Goal: Information Seeking & Learning: Find specific fact

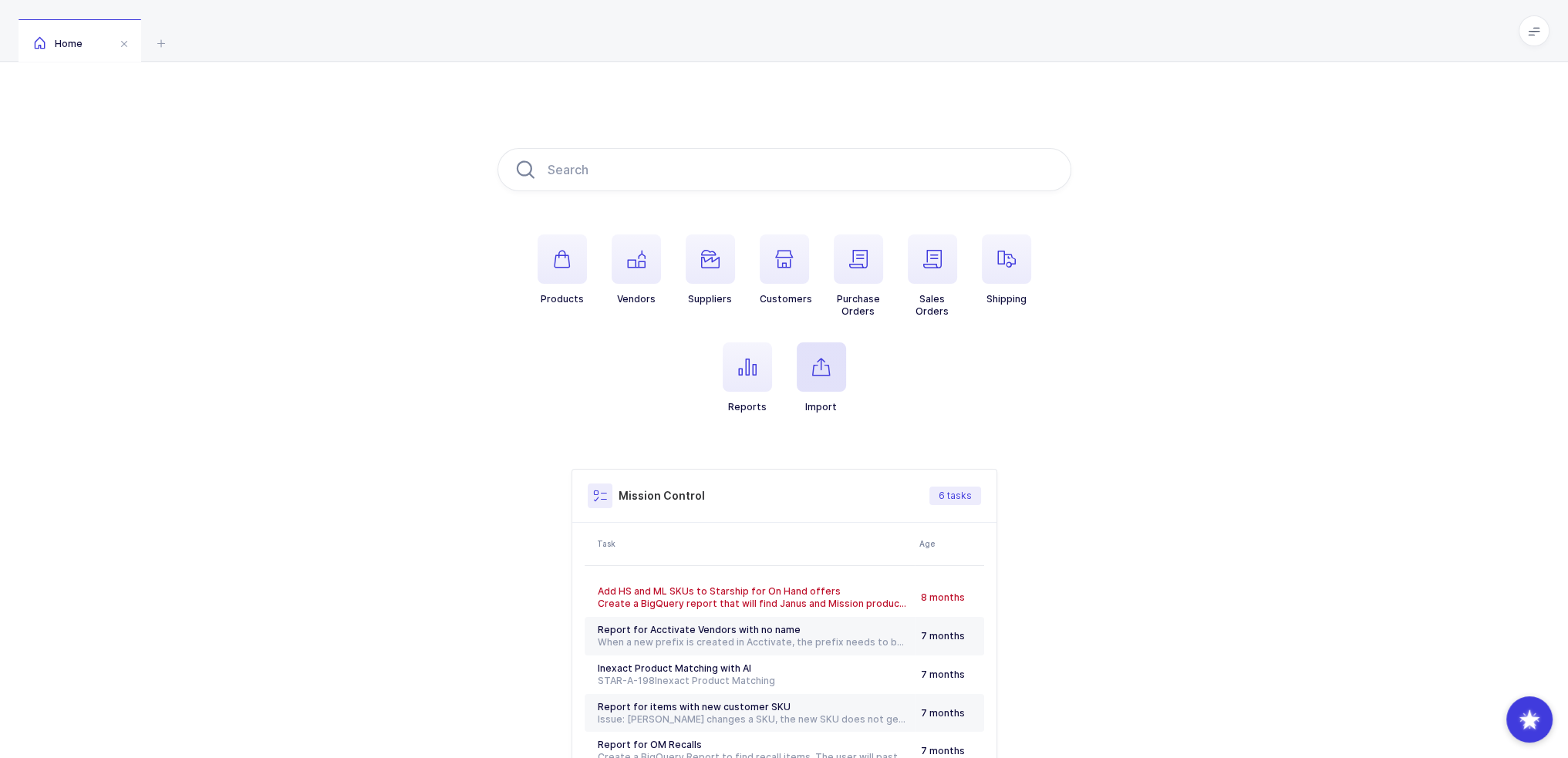
click at [830, 355] on span "button" at bounding box center [821, 367] width 50 height 50
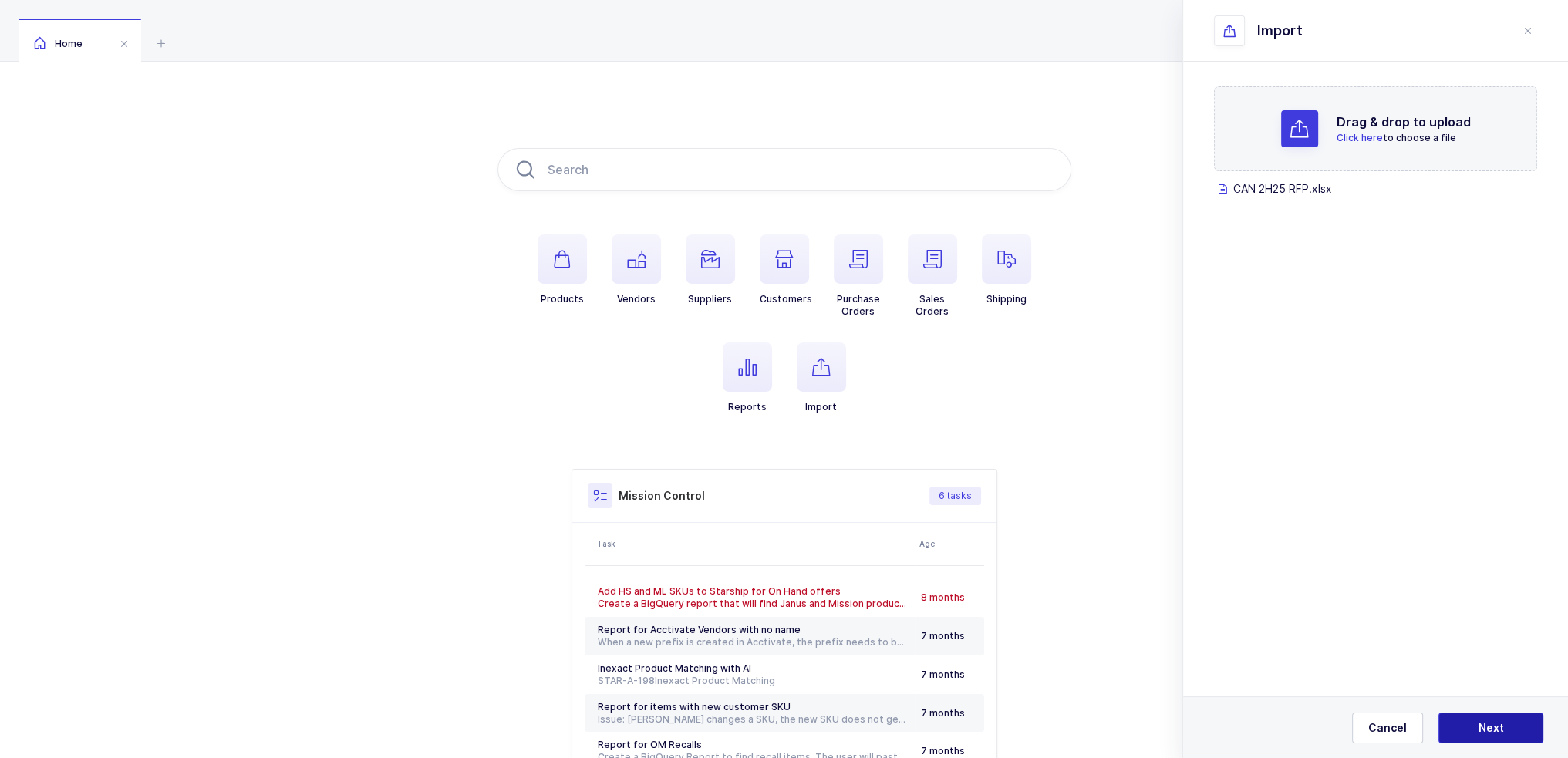
click at [1481, 730] on span "Next" at bounding box center [1491, 728] width 26 height 15
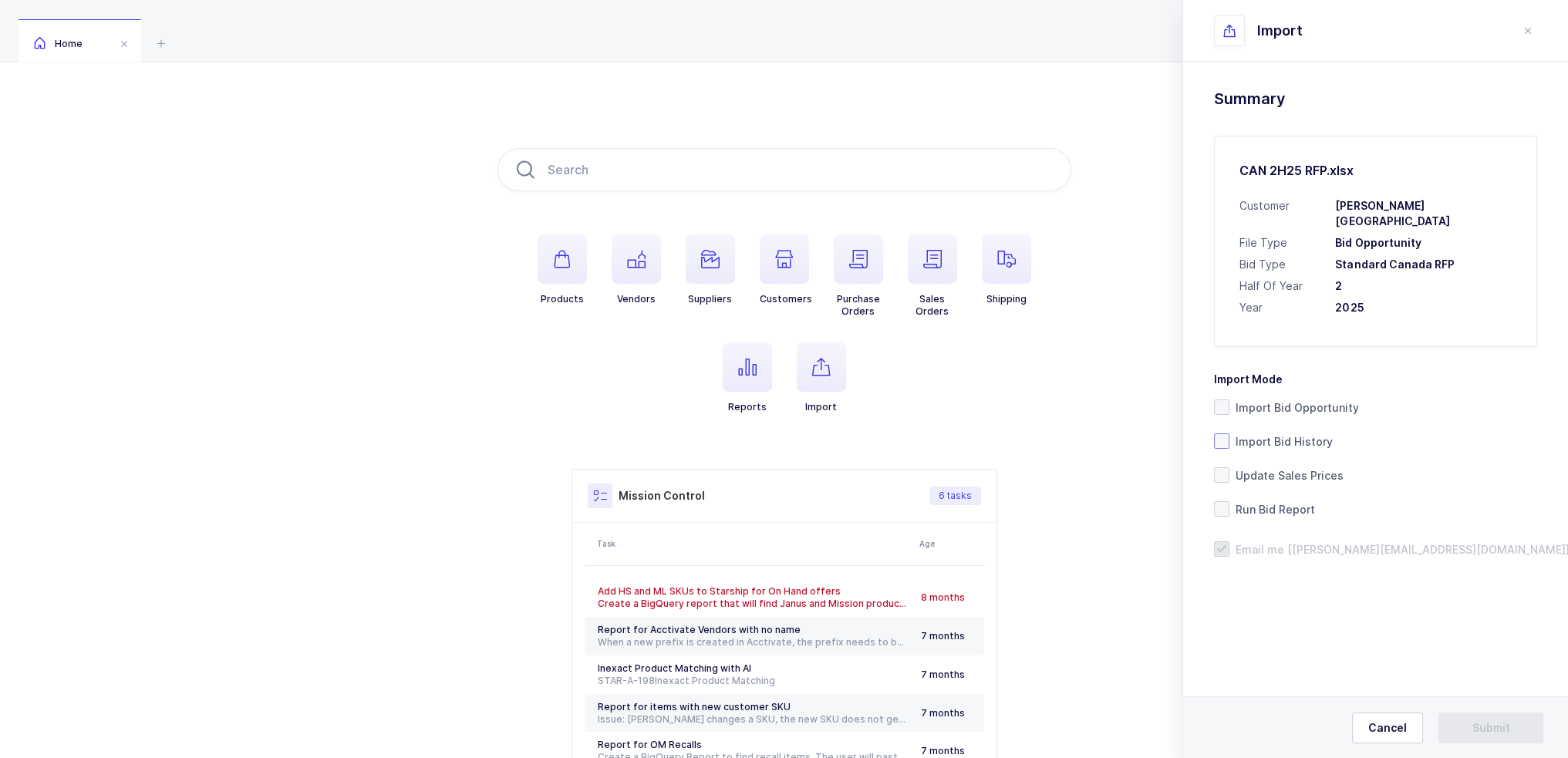
click at [1294, 434] on span "Import Bid History" at bounding box center [1280, 441] width 103 height 15
click at [1229, 434] on input "Import Bid History" at bounding box center [1229, 434] width 0 height 0
click at [1495, 724] on span "Submit" at bounding box center [1491, 728] width 38 height 15
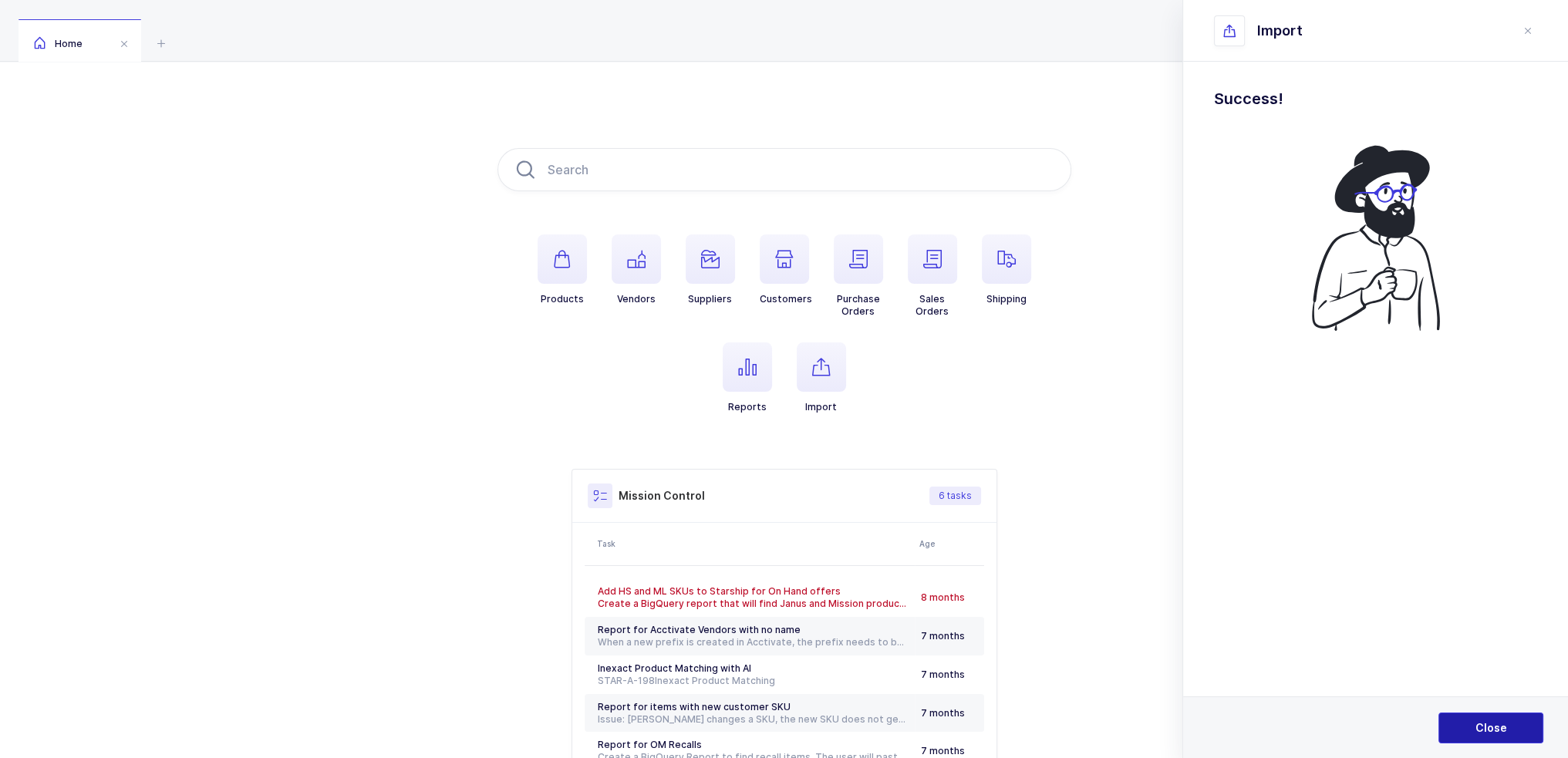
click at [1489, 726] on span "Close" at bounding box center [1491, 728] width 32 height 15
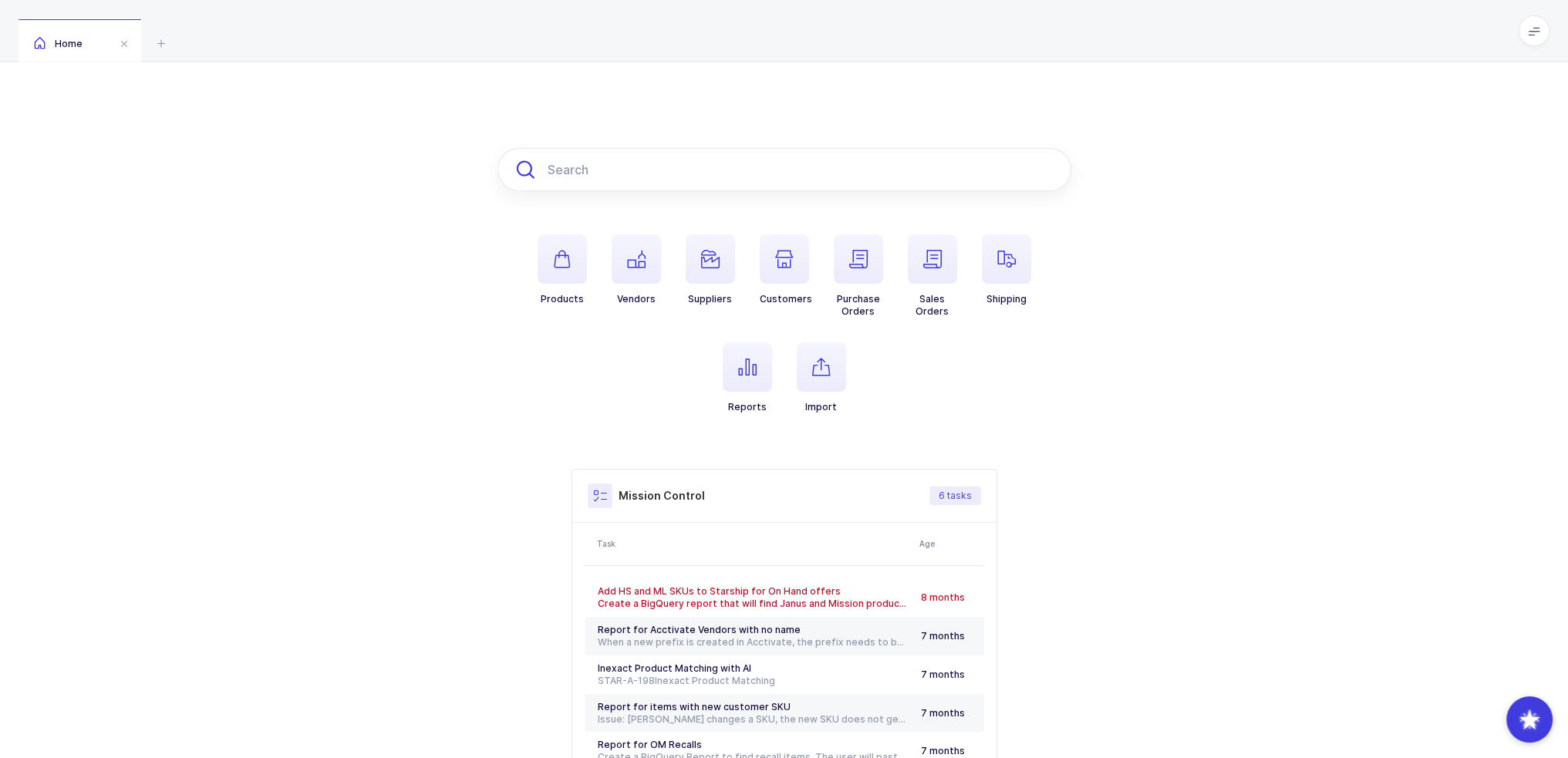
click at [850, 170] on input "text" at bounding box center [784, 169] width 574 height 44
paste input "SV-19BLK"
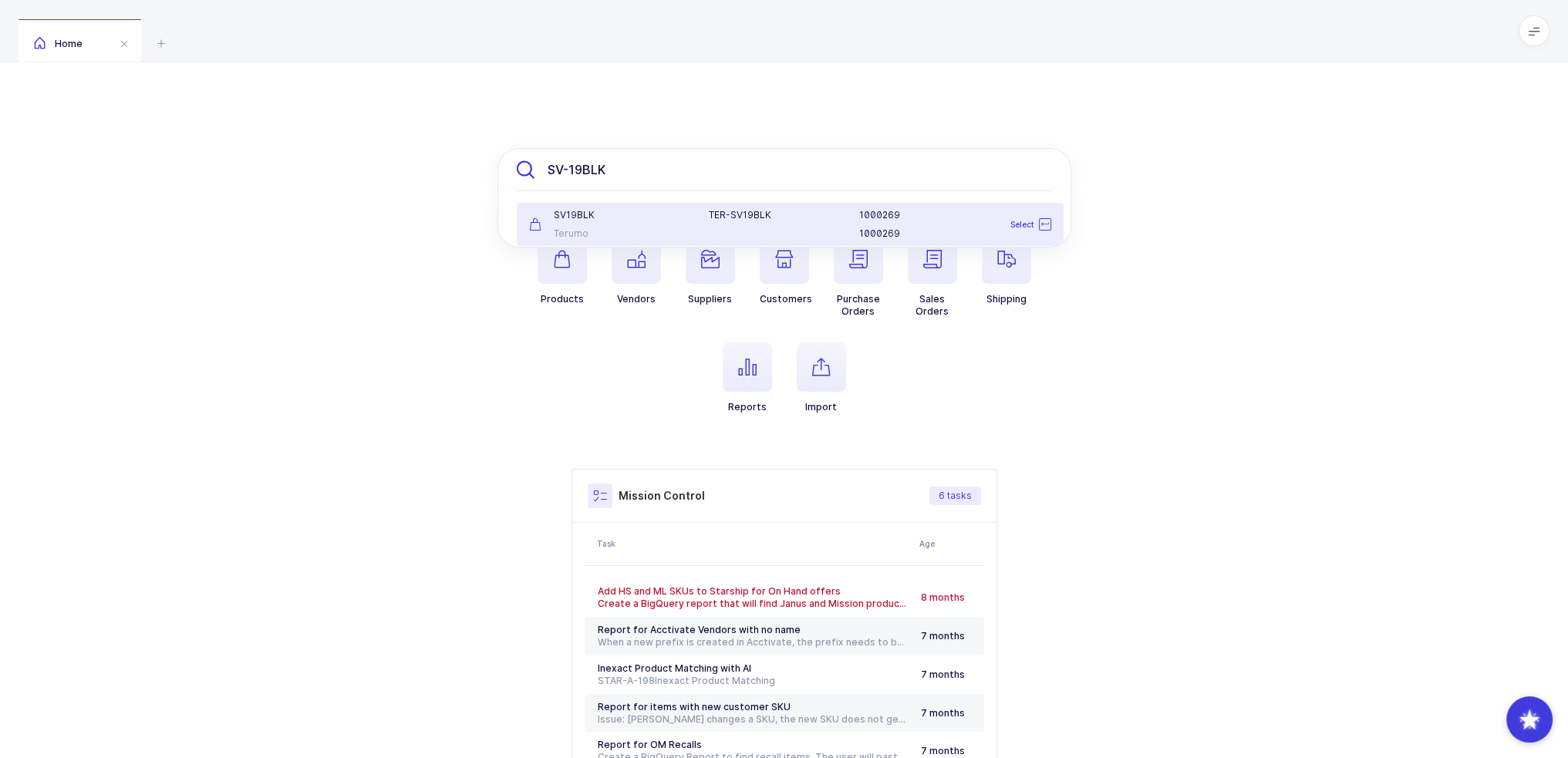
type input "SV-19BLK"
click at [734, 221] on div "T E R - S V 1 9 B L K" at bounding box center [775, 224] width 150 height 31
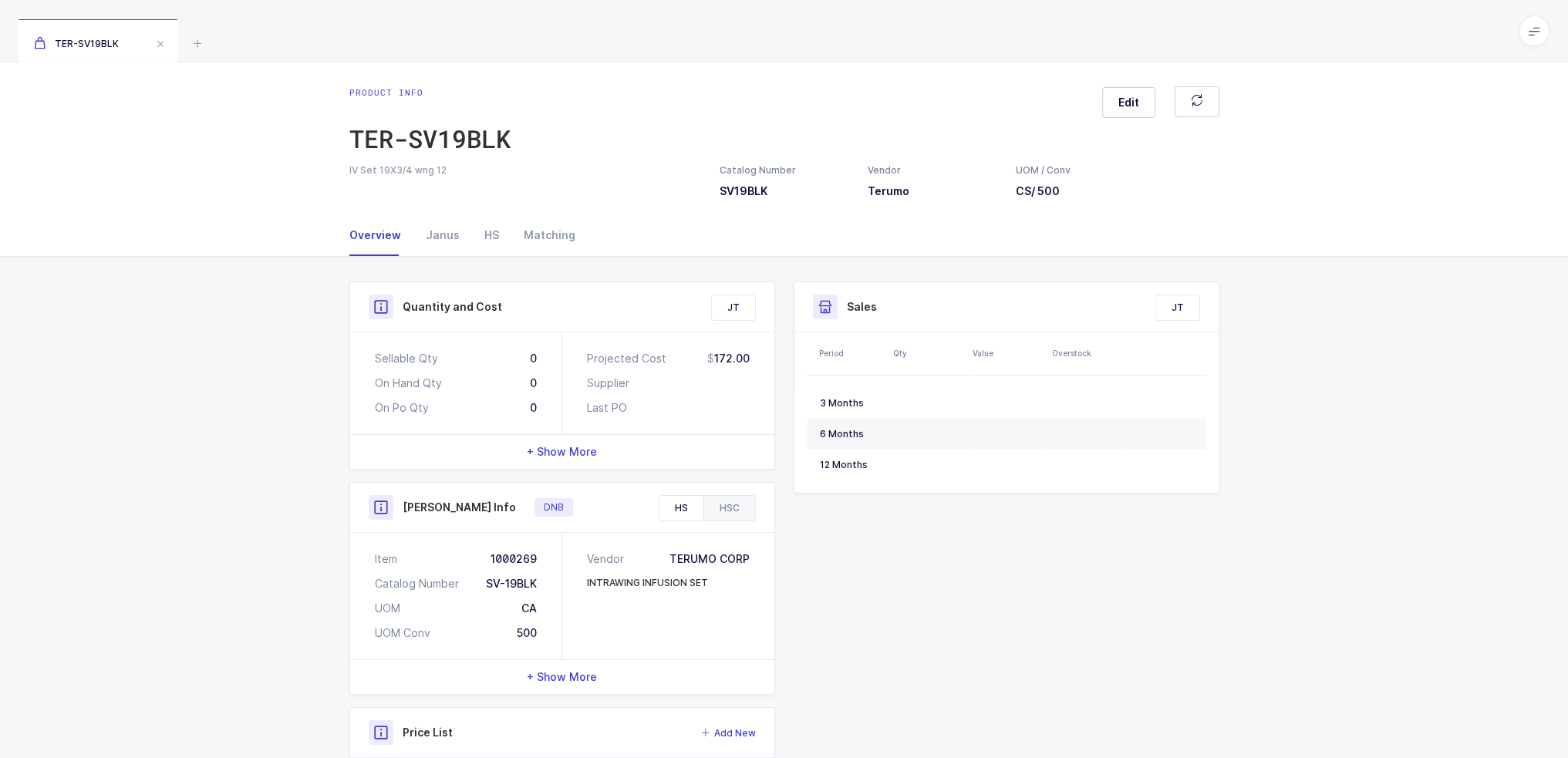
click at [733, 503] on div "HSC" at bounding box center [729, 508] width 52 height 25
click at [452, 243] on div "Janus" at bounding box center [442, 235] width 59 height 42
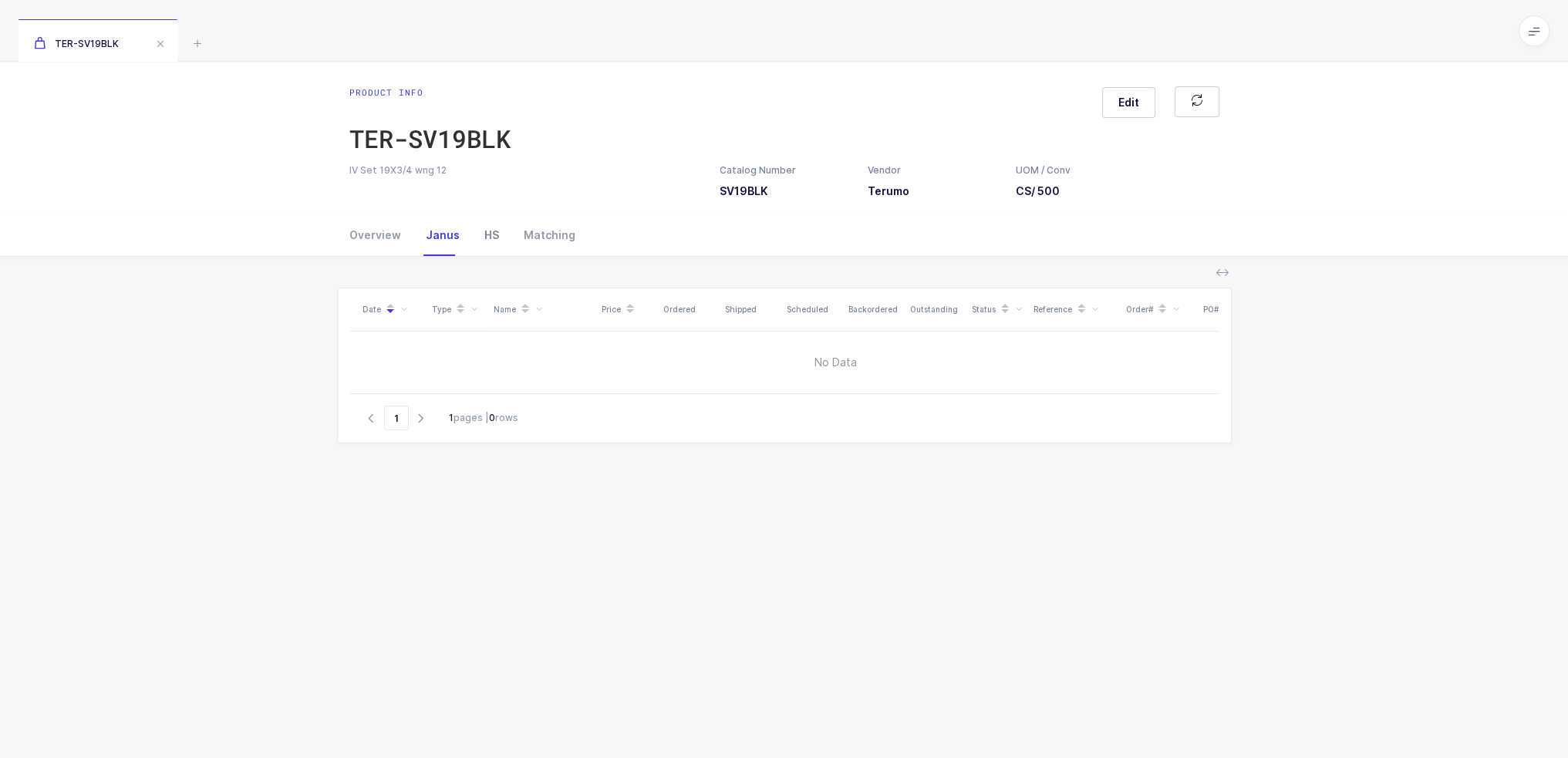
click at [475, 236] on div "HS" at bounding box center [492, 235] width 39 height 42
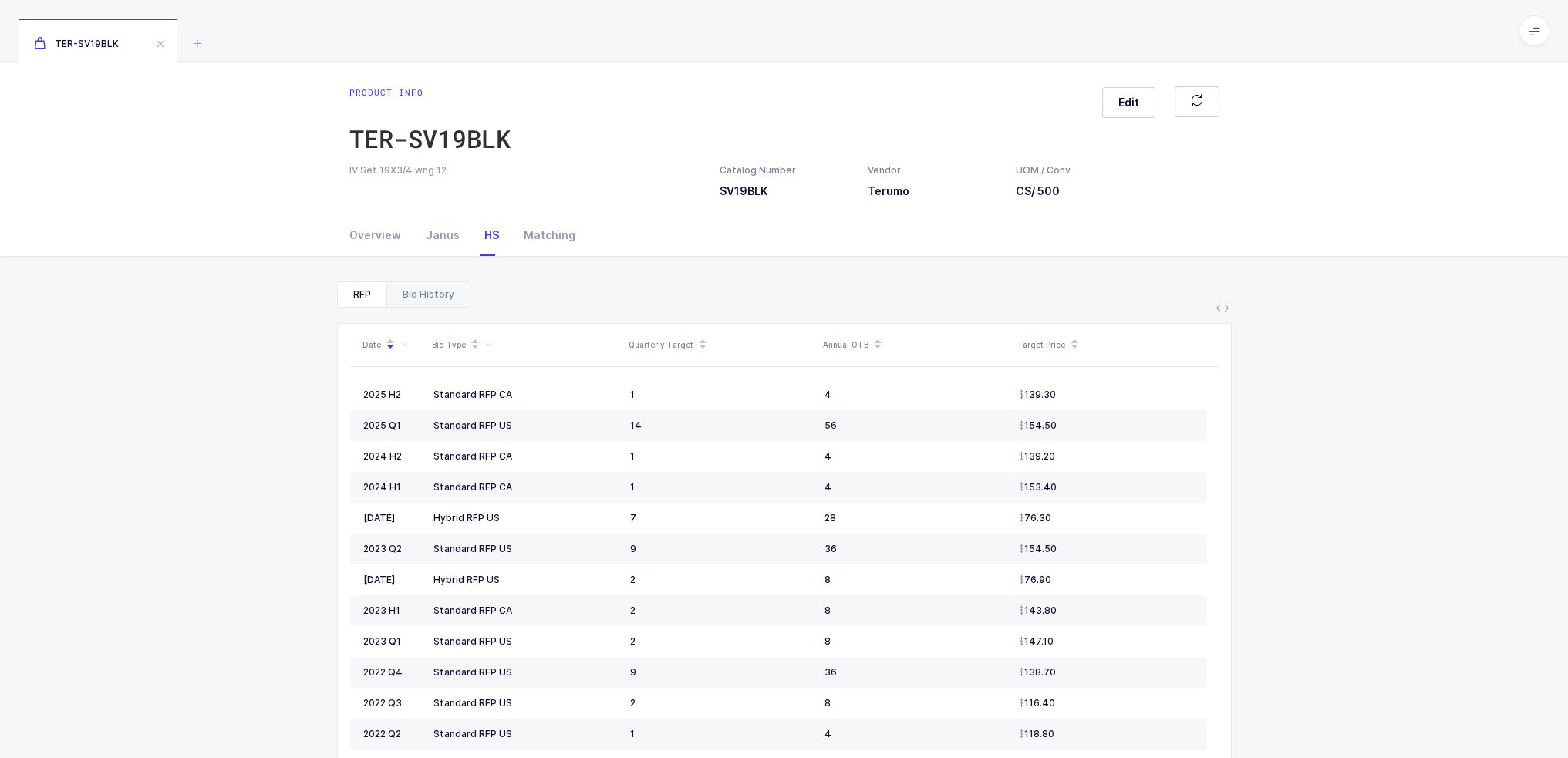
click at [423, 283] on div "Bid History" at bounding box center [428, 294] width 84 height 25
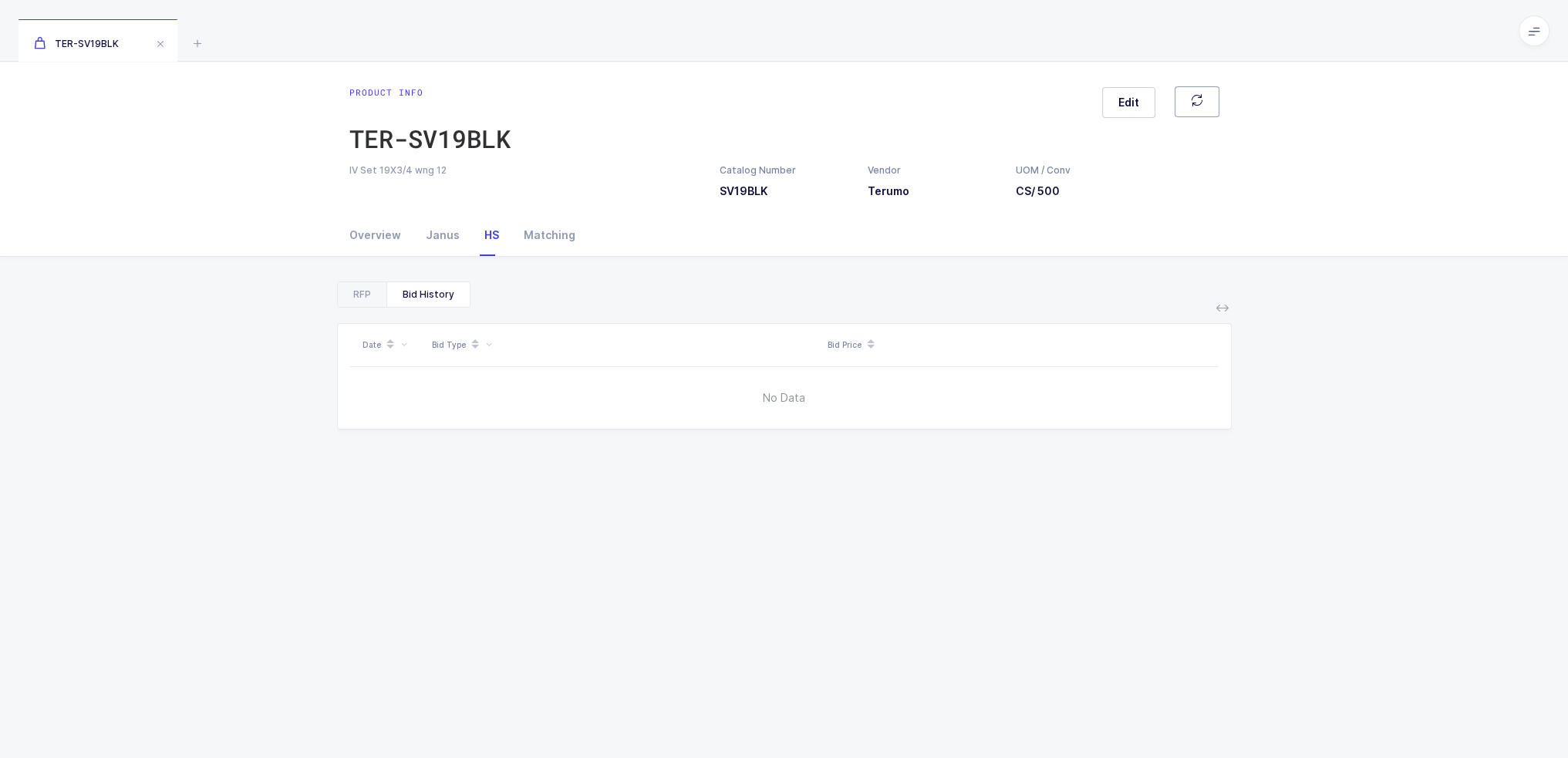
click at [1190, 86] on button "button" at bounding box center [1197, 102] width 44 height 31
click at [370, 288] on div "RFP" at bounding box center [362, 294] width 49 height 25
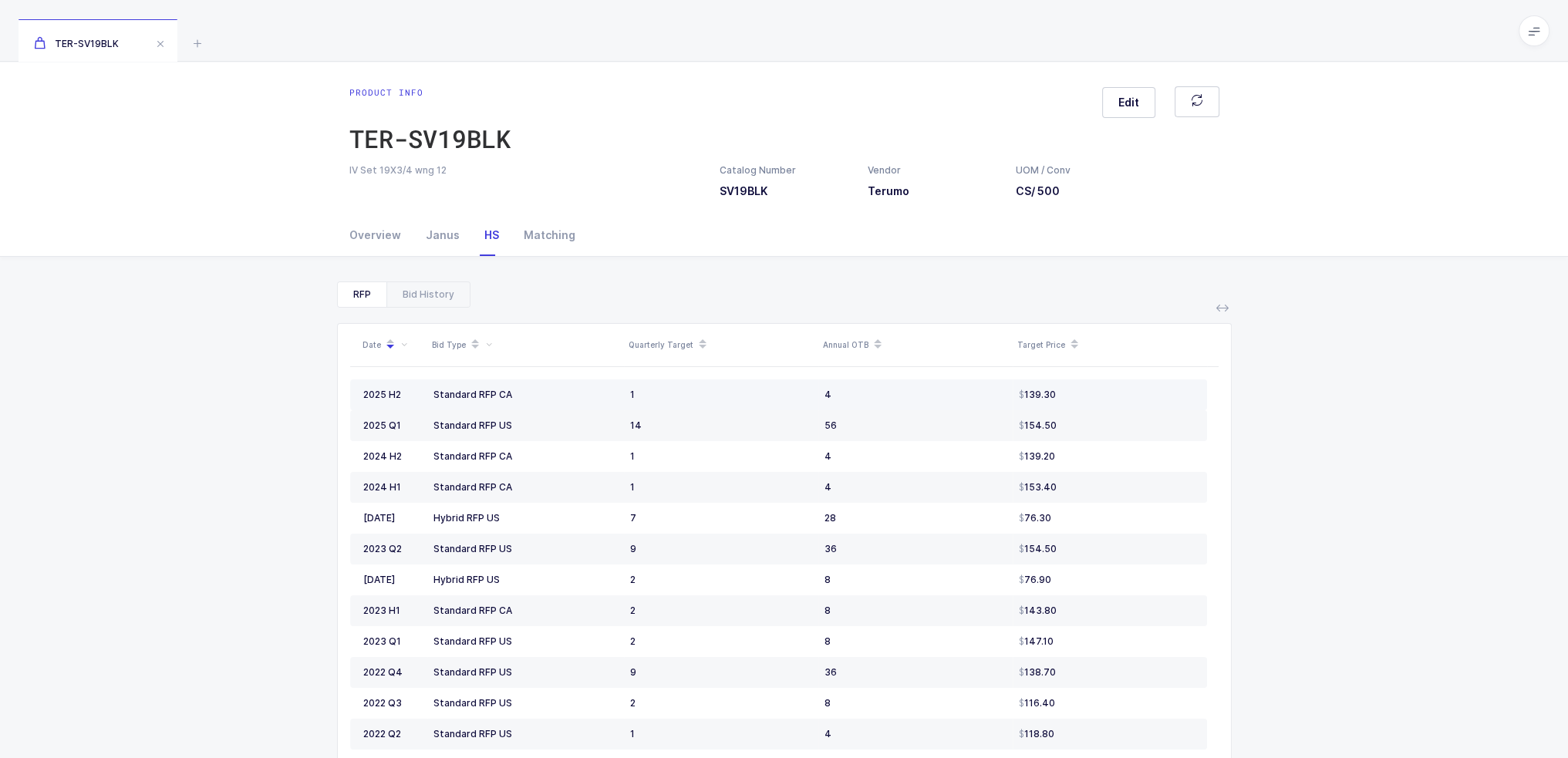
drag, startPoint x: 494, startPoint y: 394, endPoint x: 1079, endPoint y: 392, distance: 585.0
click at [1079, 392] on tr "2025 H2 Standard RFP CA 1 4 139.30" at bounding box center [778, 395] width 857 height 31
click at [1079, 392] on div "139.30" at bounding box center [1106, 394] width 175 height 12
click at [1212, 98] on button "button" at bounding box center [1197, 102] width 44 height 31
click at [196, 44] on icon at bounding box center [197, 44] width 19 height 19
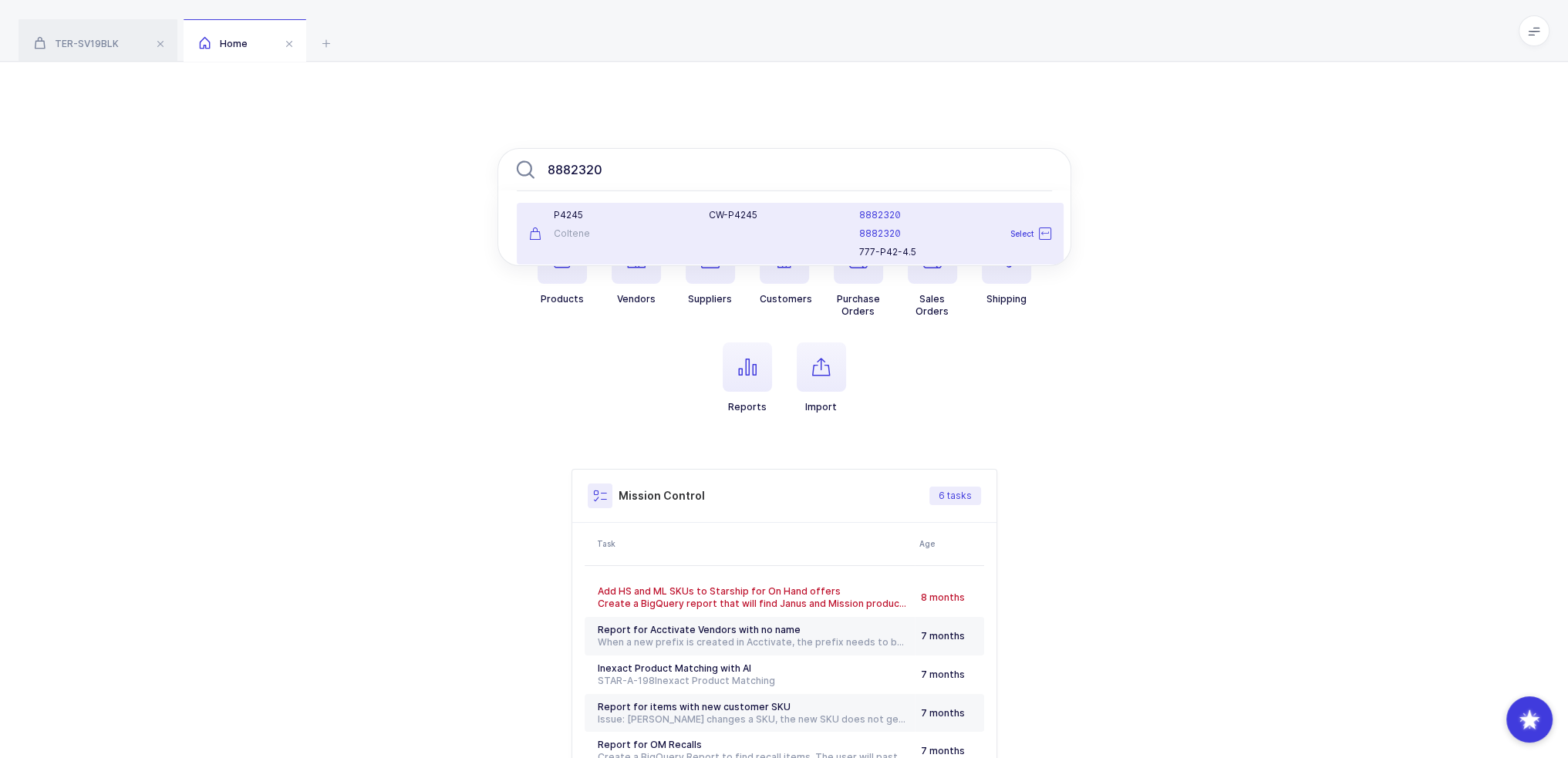
type input "8882320"
click at [663, 224] on div "P4245 Coltene" at bounding box center [609, 234] width 180 height 50
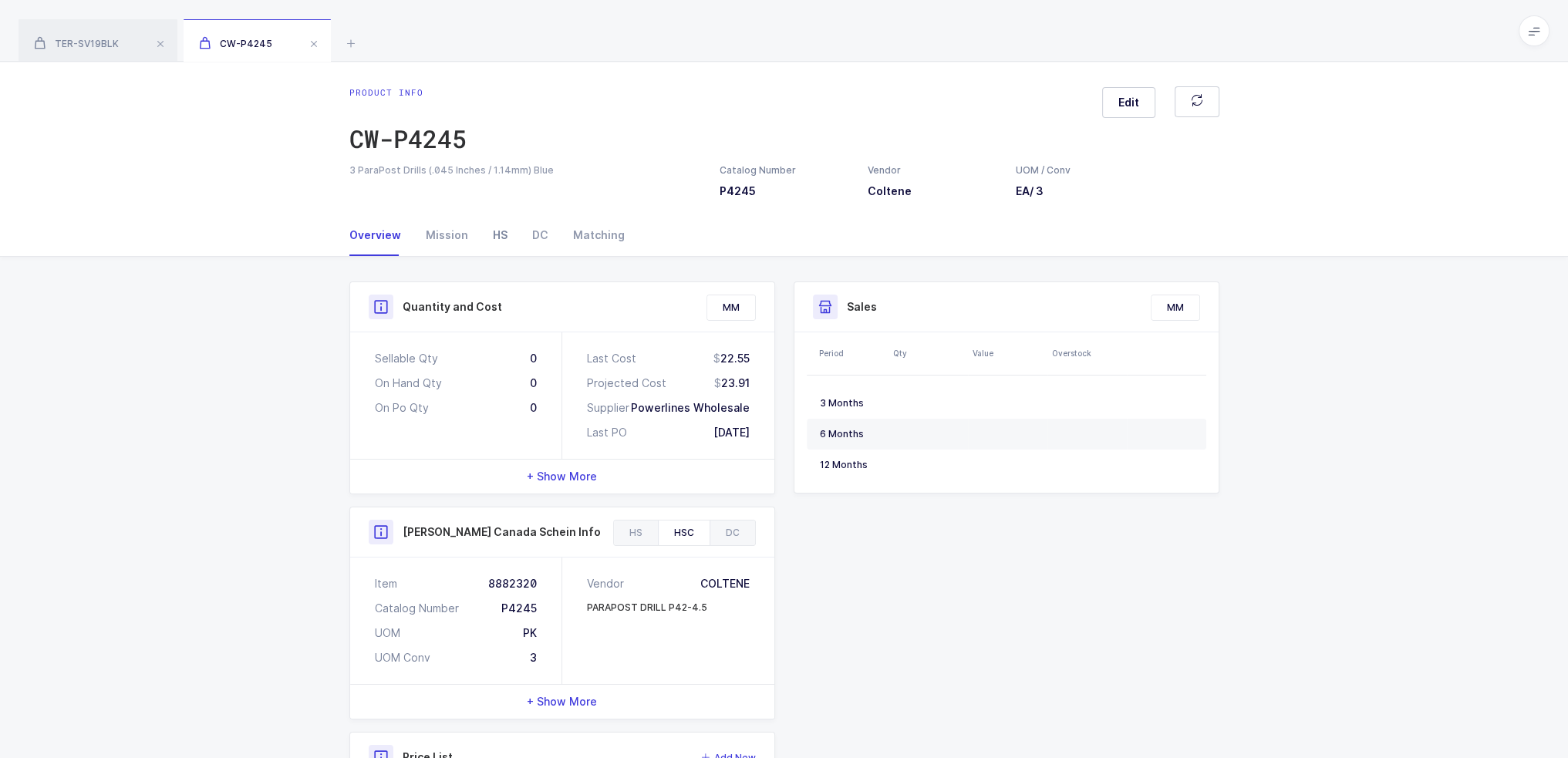
click at [503, 226] on div "HS" at bounding box center [500, 235] width 39 height 42
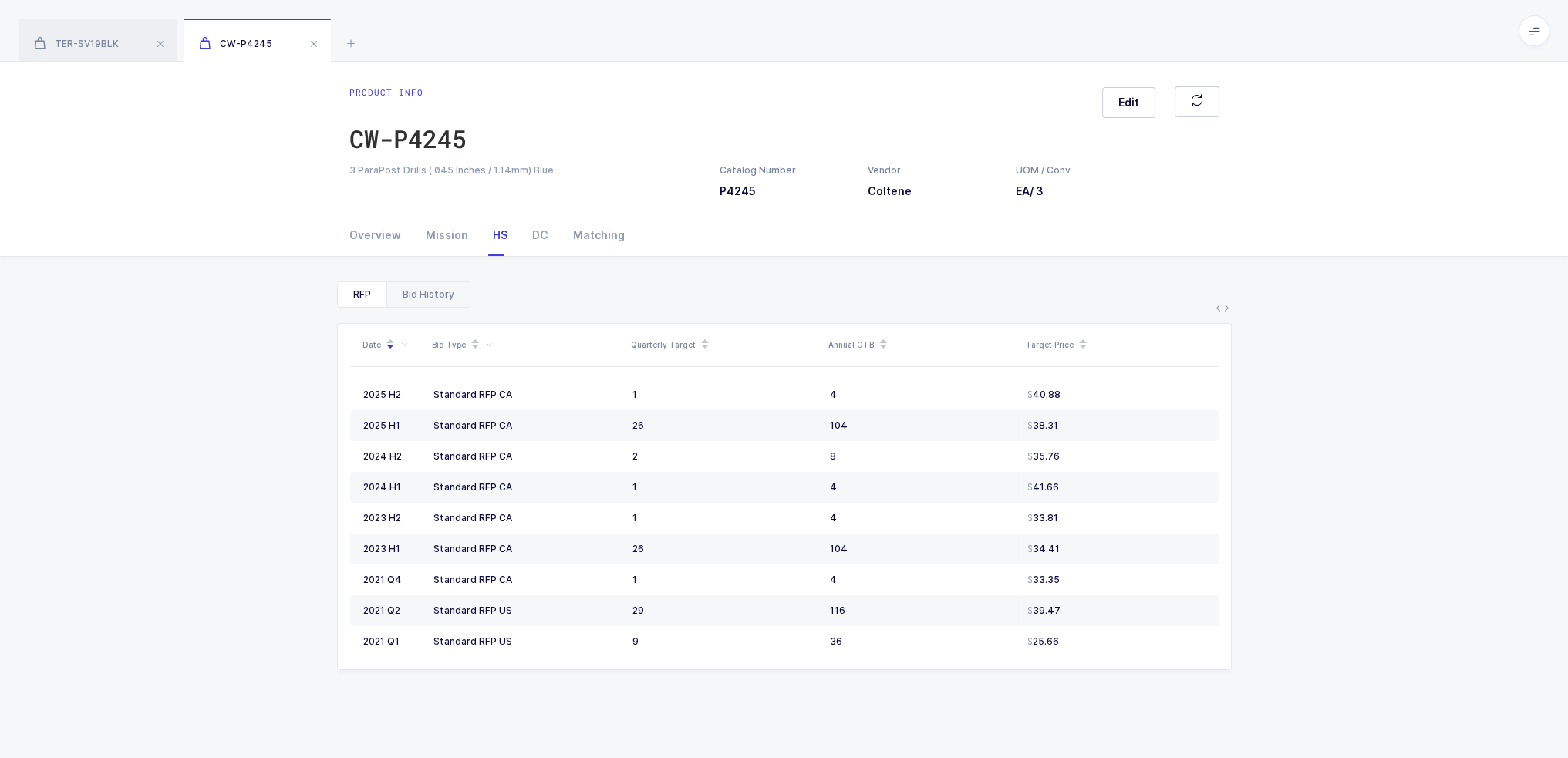
click at [426, 290] on div "Bid History" at bounding box center [428, 294] width 84 height 25
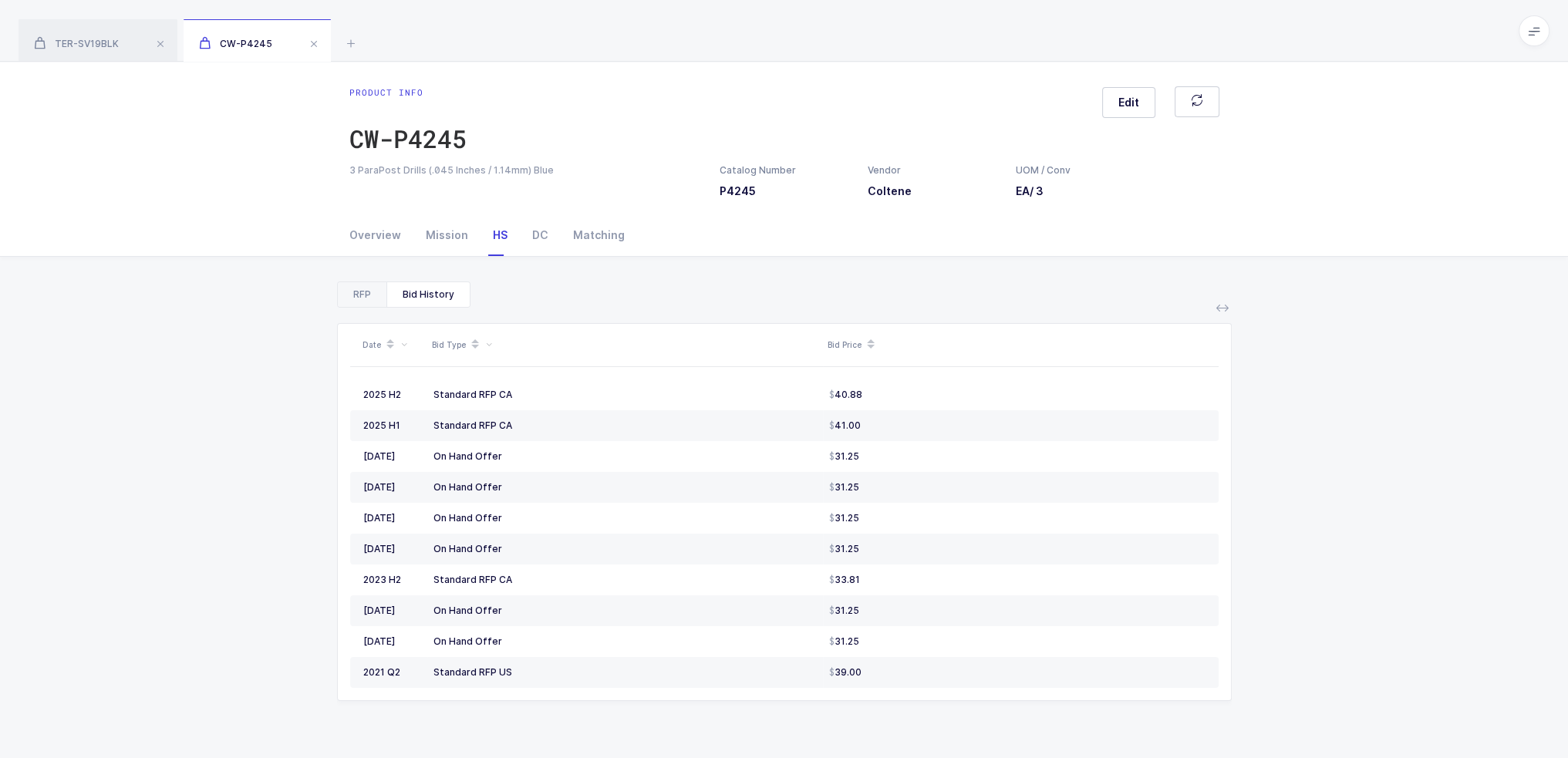
click at [364, 292] on div "RFP" at bounding box center [362, 294] width 49 height 25
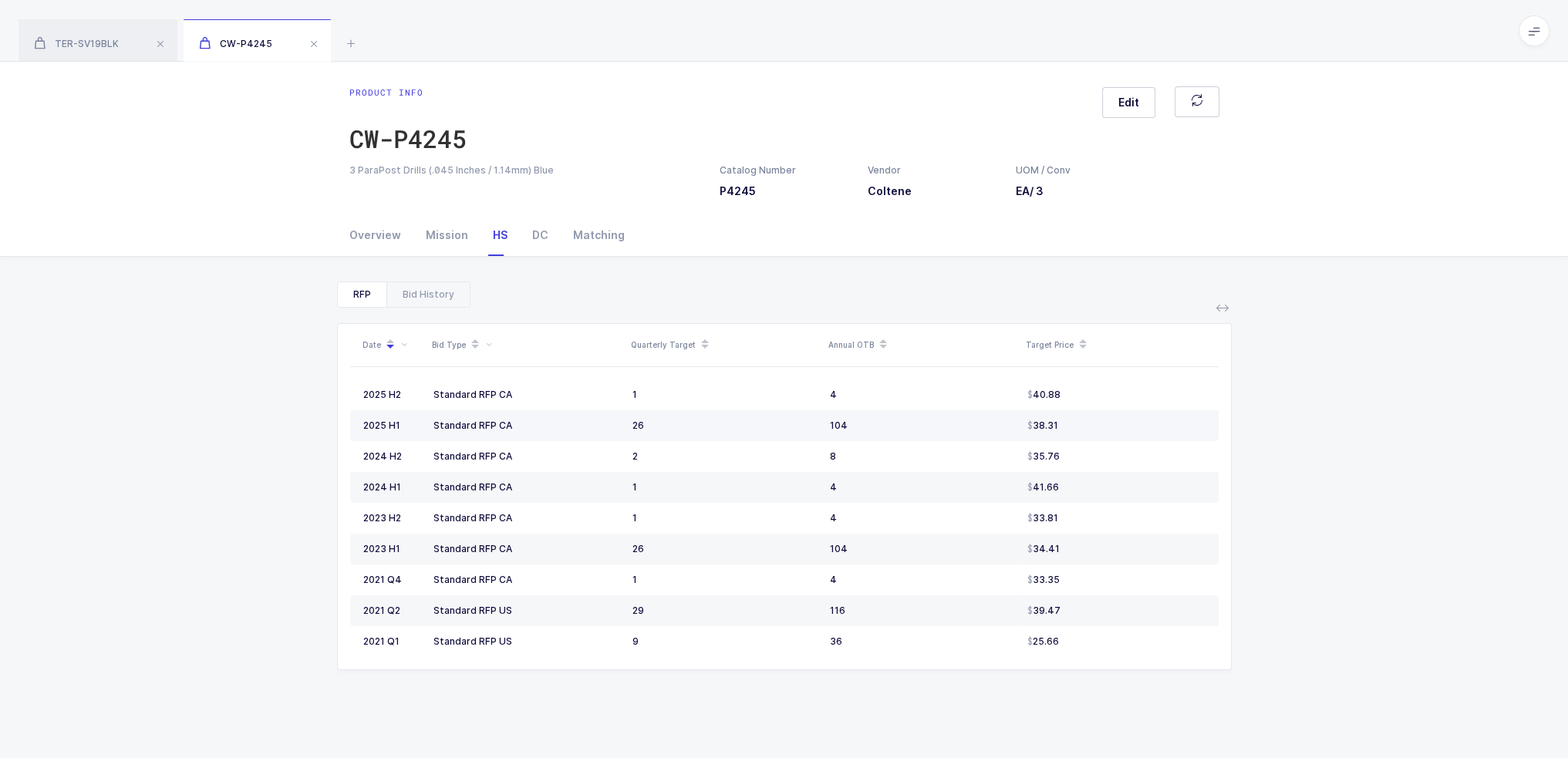
drag, startPoint x: 607, startPoint y: 395, endPoint x: 1072, endPoint y: 436, distance: 466.8
click at [1069, 436] on tbody "2025 H2 Standard RFP CA 1 4 40.88 2025 H1 Standard RFP CA 26 104 38.31 2024 H2 …" at bounding box center [784, 518] width 868 height 277
click at [1072, 436] on td "38.31" at bounding box center [1119, 426] width 197 height 31
drag, startPoint x: 1103, startPoint y: 428, endPoint x: 1108, endPoint y: 411, distance: 17.7
click at [1108, 411] on td "38.31" at bounding box center [1119, 426] width 197 height 31
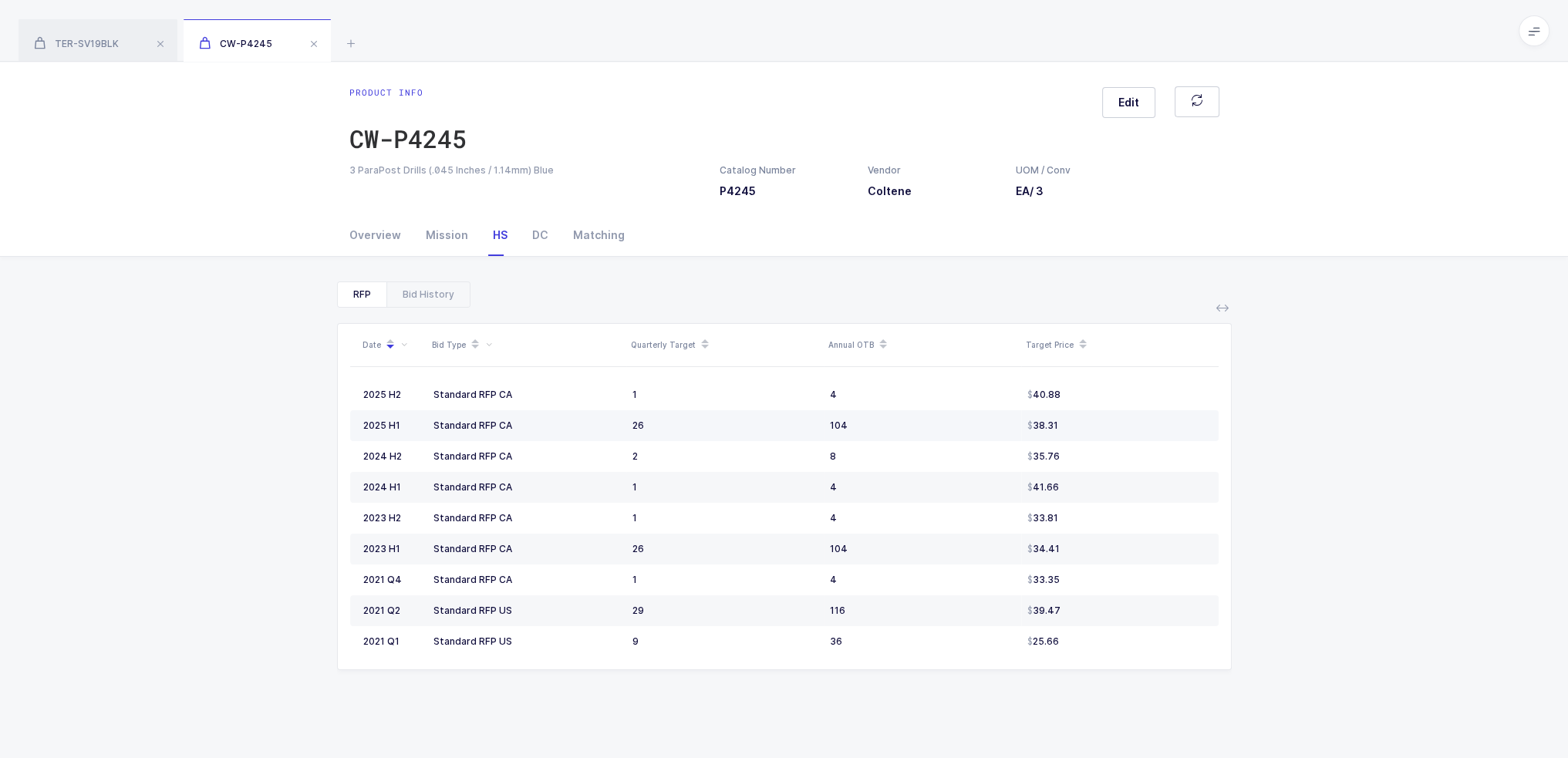
click at [1108, 411] on td "38.31" at bounding box center [1119, 426] width 197 height 31
click at [447, 291] on div "Bid History" at bounding box center [428, 294] width 84 height 25
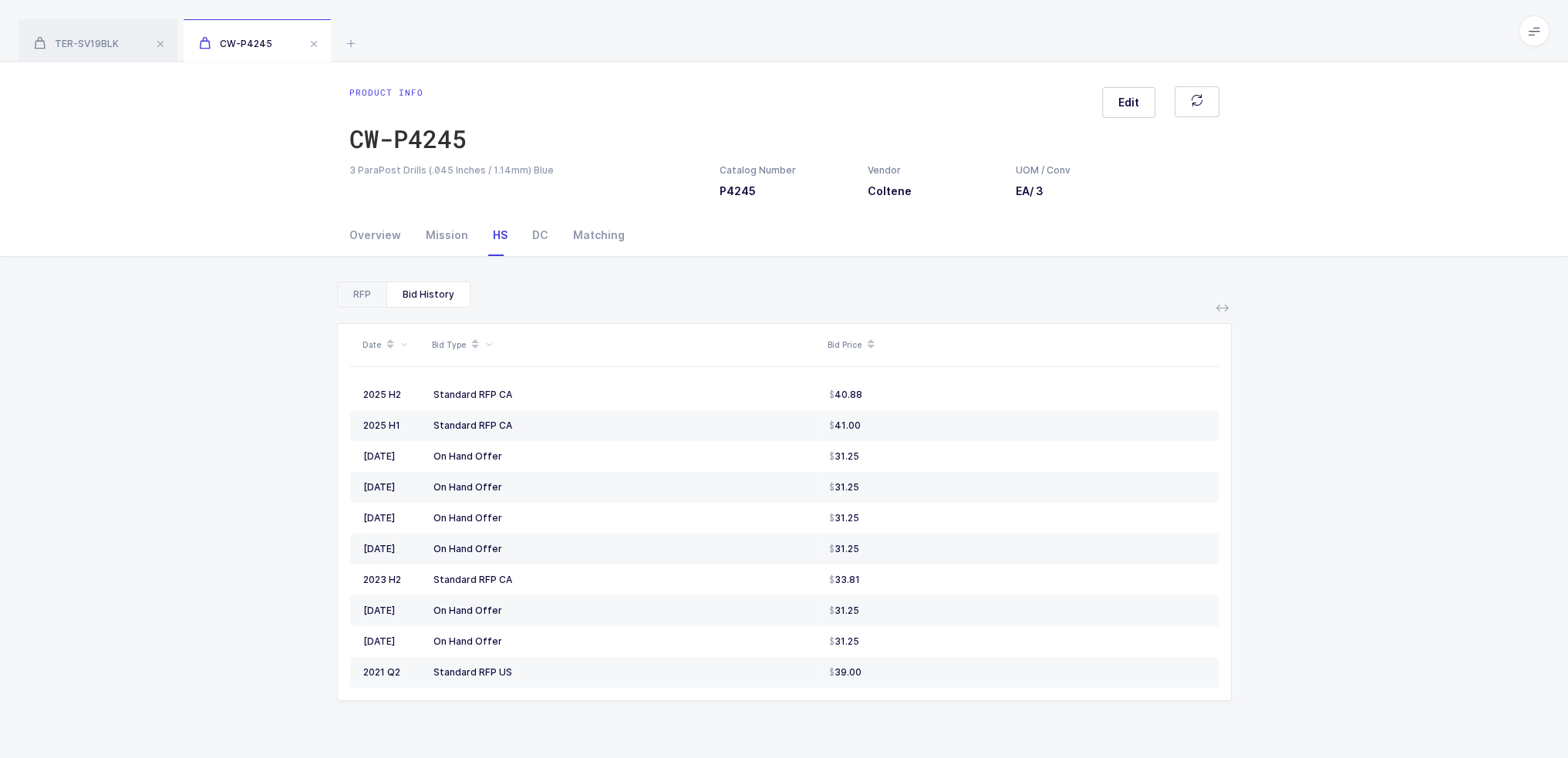
click at [370, 284] on div "RFP" at bounding box center [362, 294] width 49 height 25
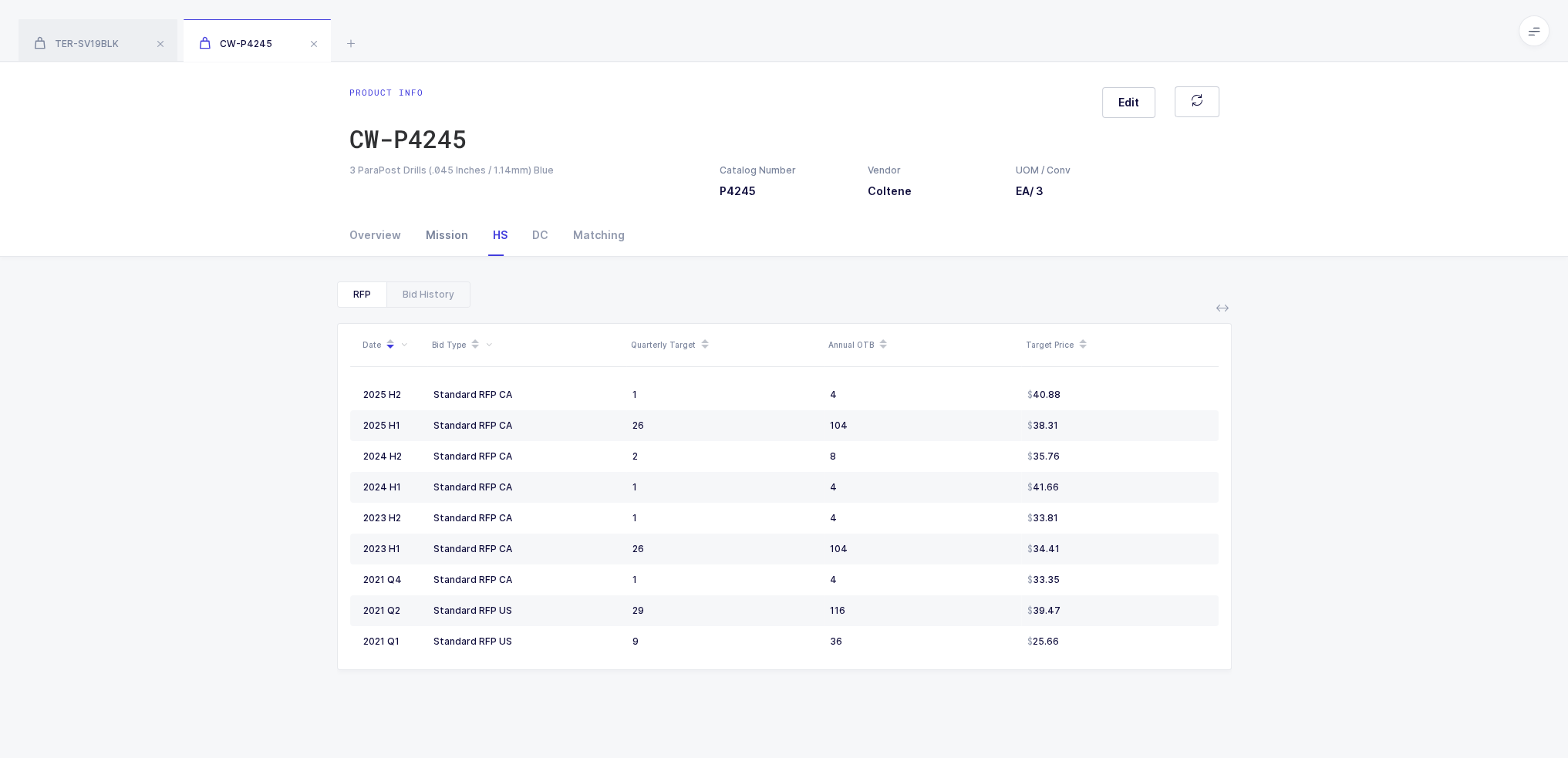
click at [447, 236] on div "Mission" at bounding box center [446, 235] width 67 height 42
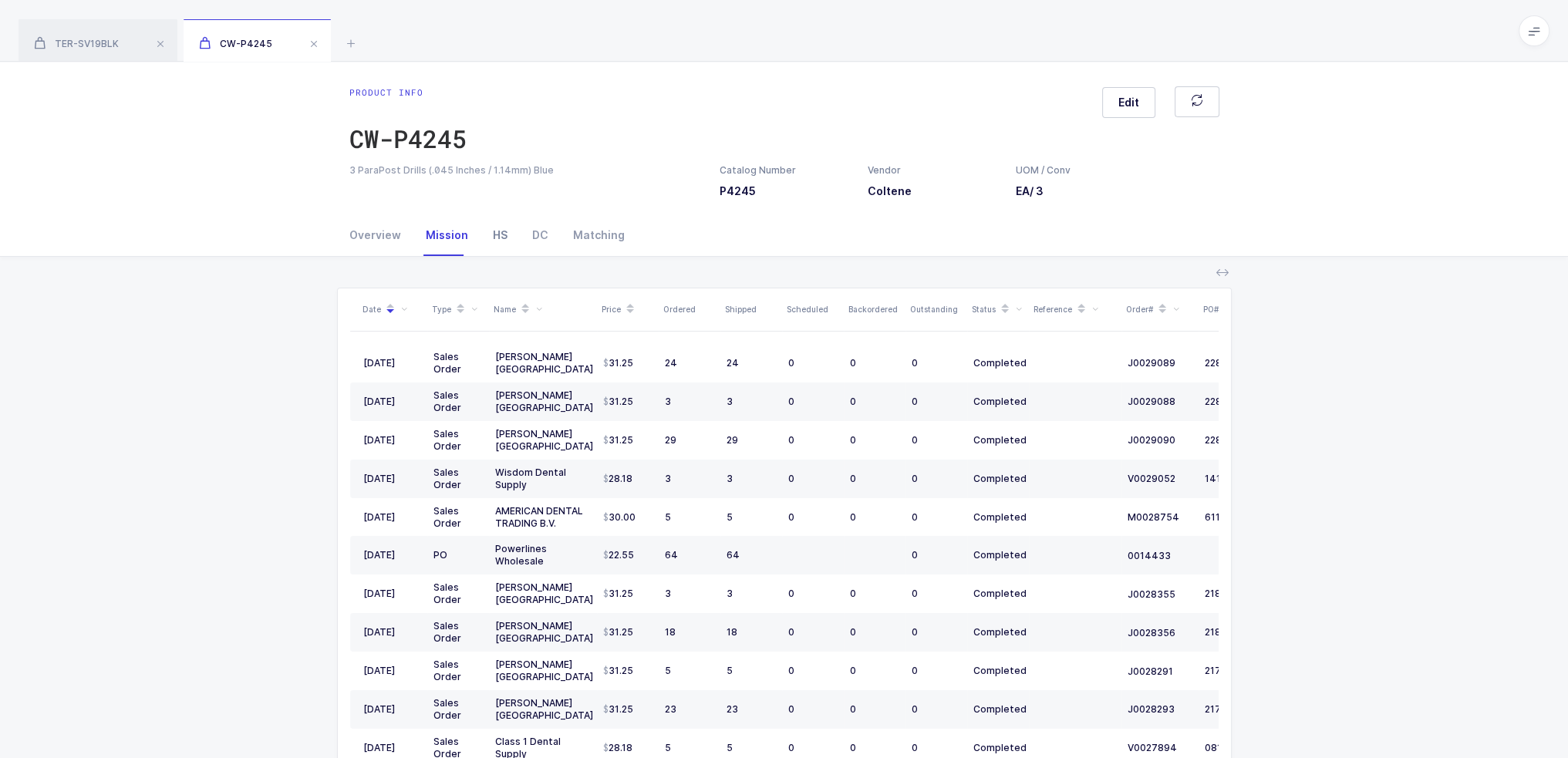
click at [499, 243] on div "HS" at bounding box center [500, 235] width 39 height 42
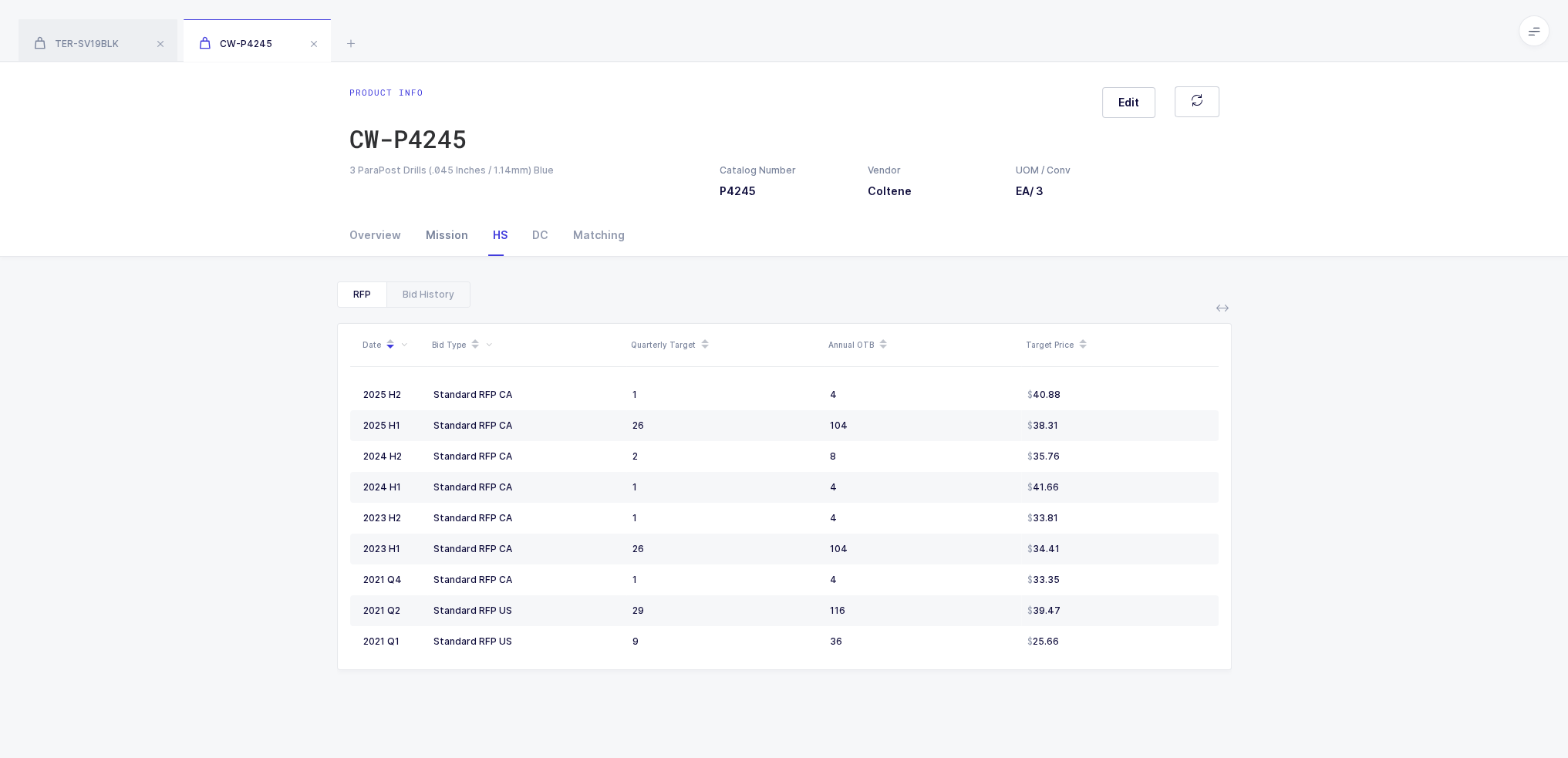
click at [430, 236] on div "Mission" at bounding box center [446, 235] width 67 height 42
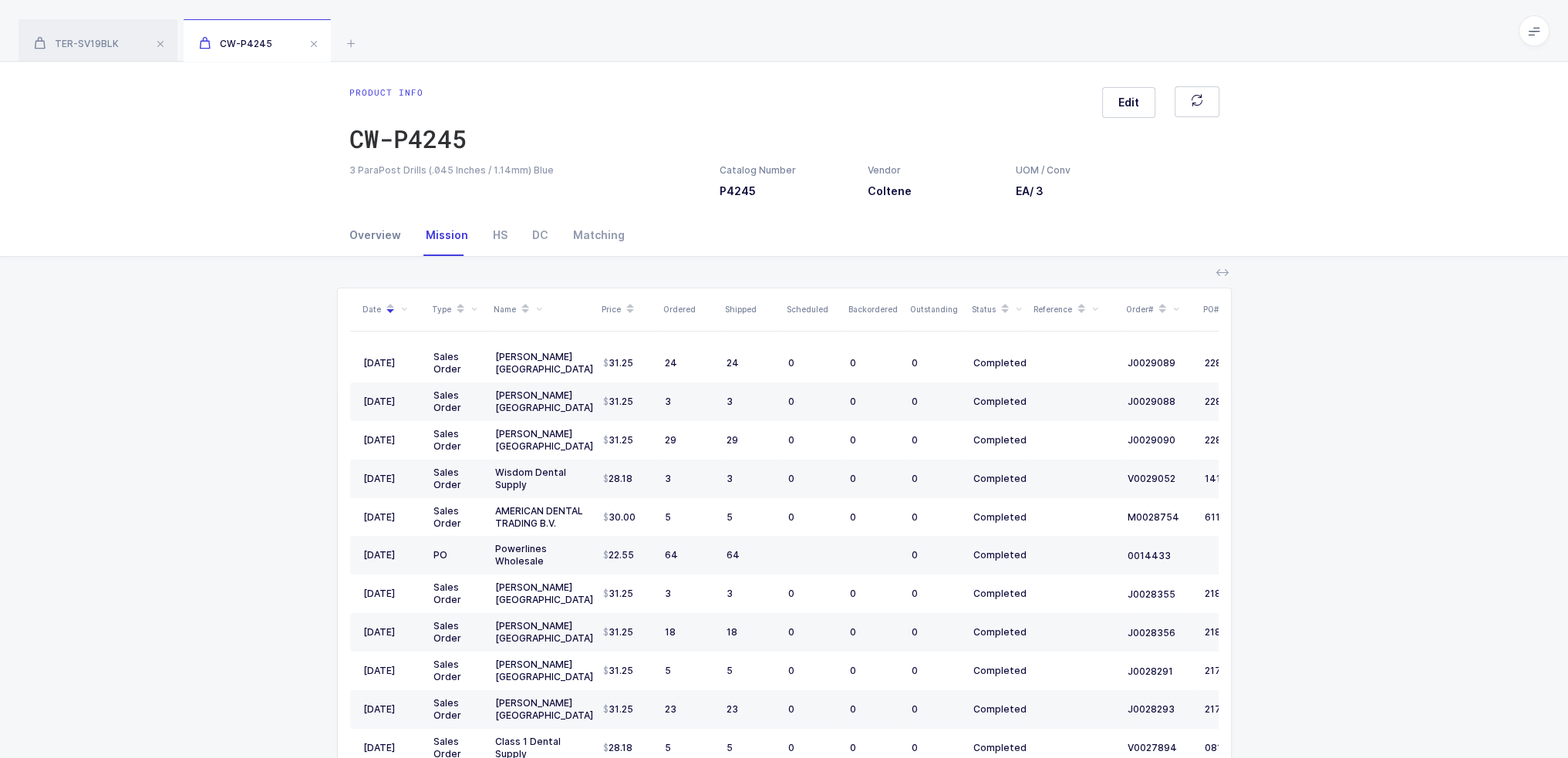
click at [388, 228] on div "Overview" at bounding box center [381, 235] width 64 height 42
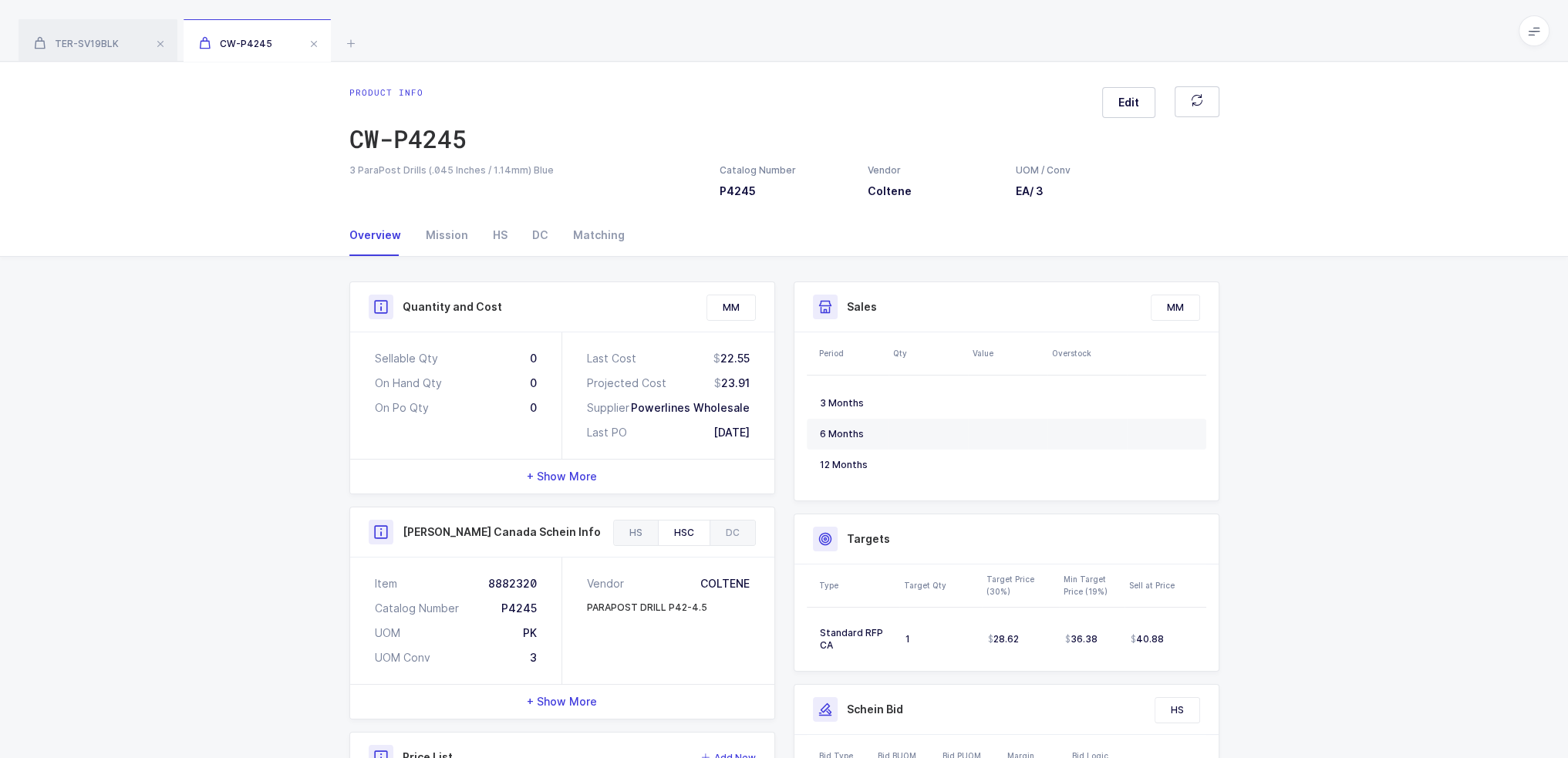
click at [628, 533] on div "HS" at bounding box center [636, 533] width 44 height 25
click at [726, 517] on div "[PERSON_NAME] Info" at bounding box center [562, 533] width 424 height 50
click at [726, 534] on div "DC" at bounding box center [732, 533] width 45 height 25
click at [679, 528] on div "HSC" at bounding box center [684, 533] width 52 height 25
click at [610, 521] on div "[PERSON_NAME] Canada Schein Info" at bounding box center [562, 532] width 388 height 25
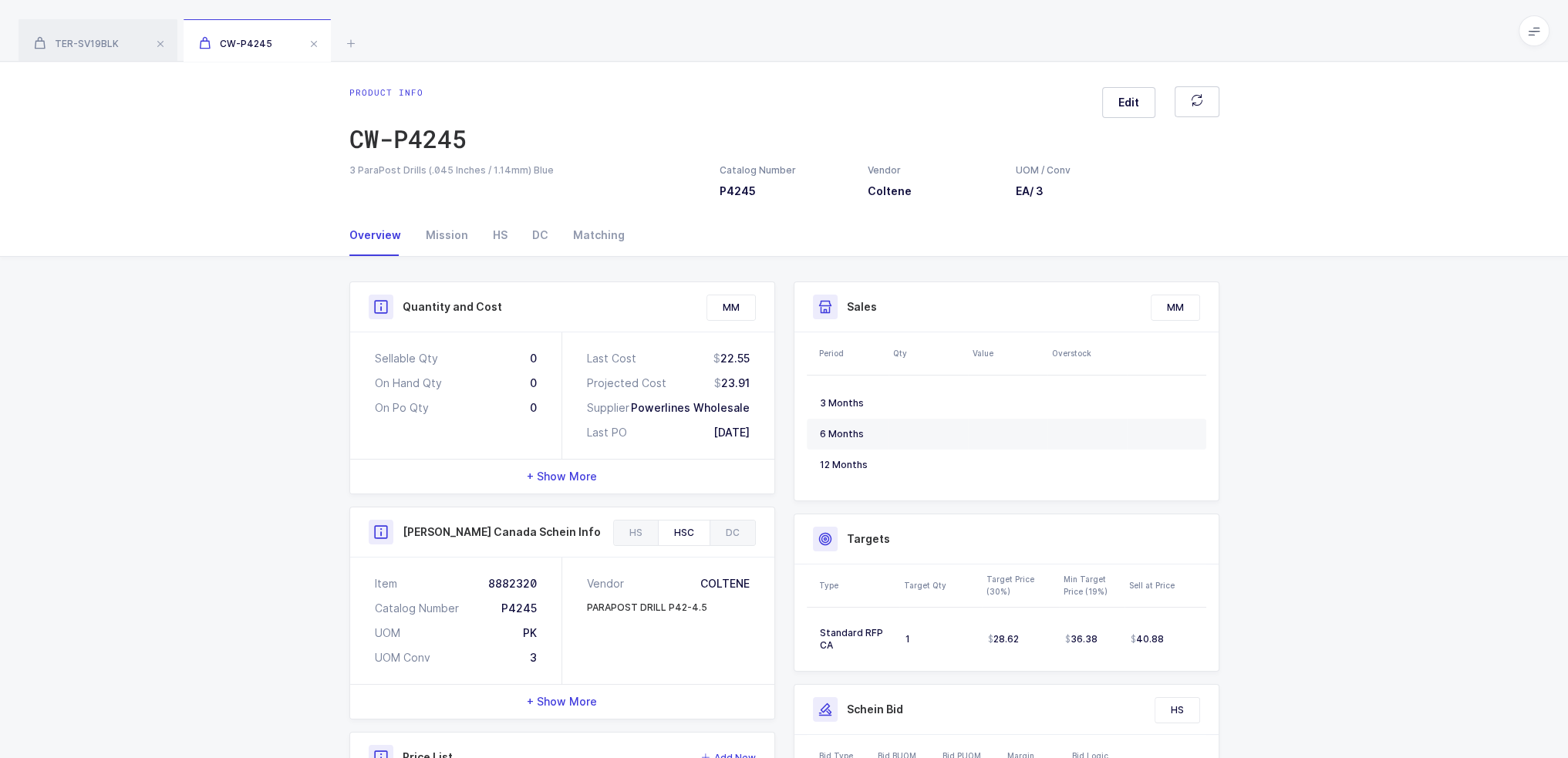
click at [313, 32] on div "CW-P4245" at bounding box center [257, 41] width 148 height 44
click at [313, 45] on span at bounding box center [314, 44] width 19 height 19
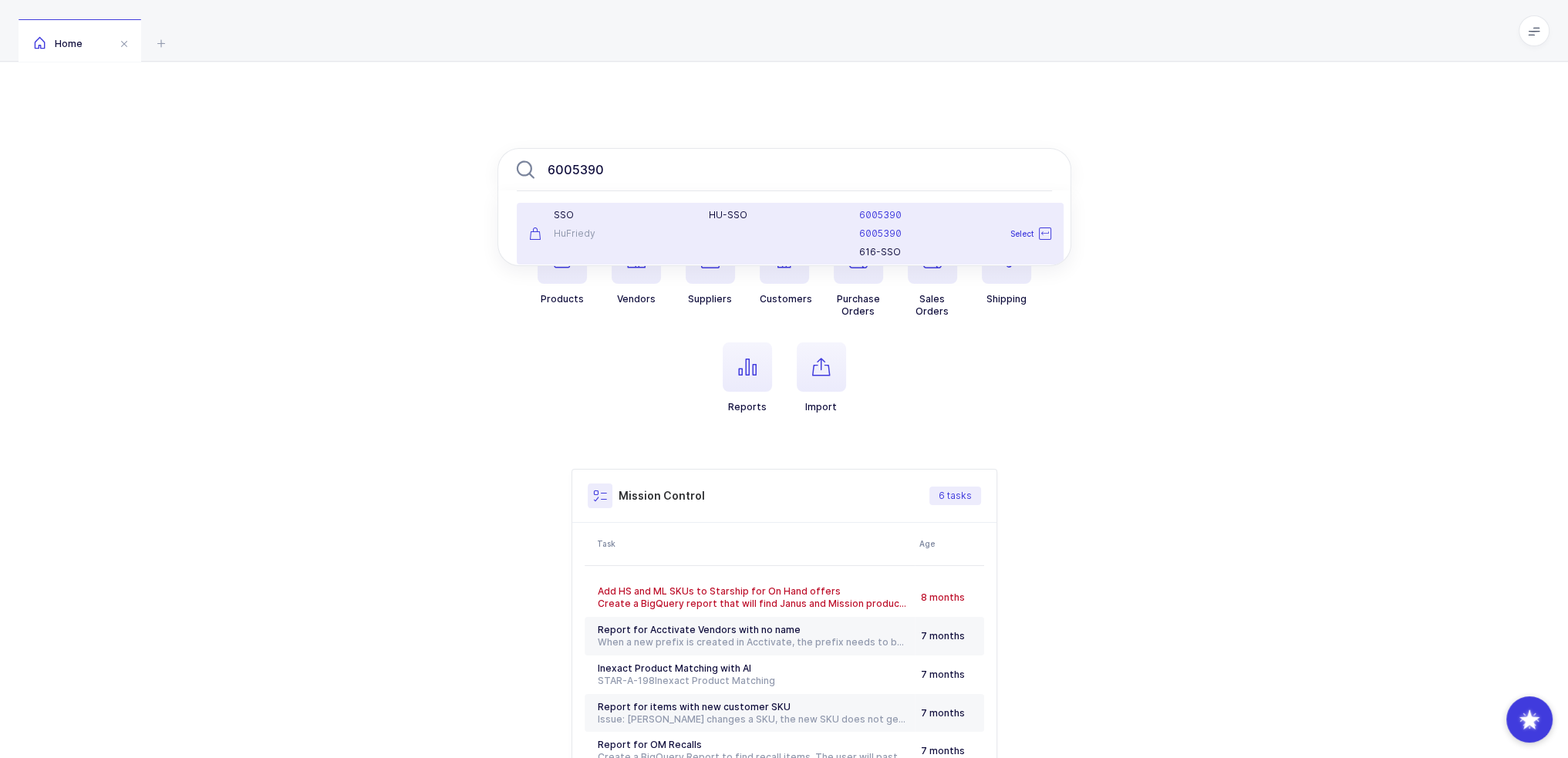
type input "6005390"
click at [668, 219] on div "SSO" at bounding box center [610, 215] width 162 height 12
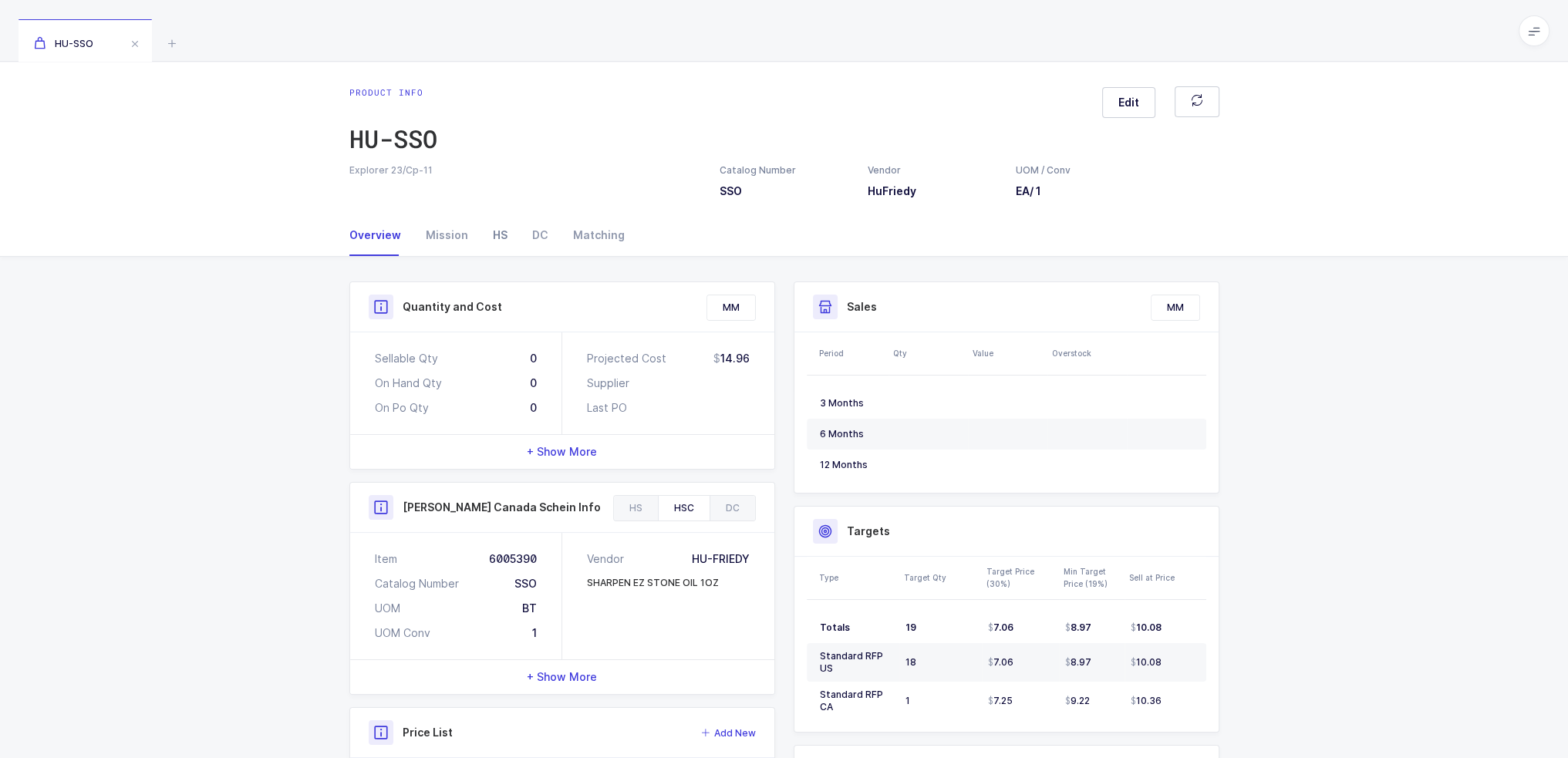
click at [500, 253] on div "HS" at bounding box center [500, 235] width 39 height 42
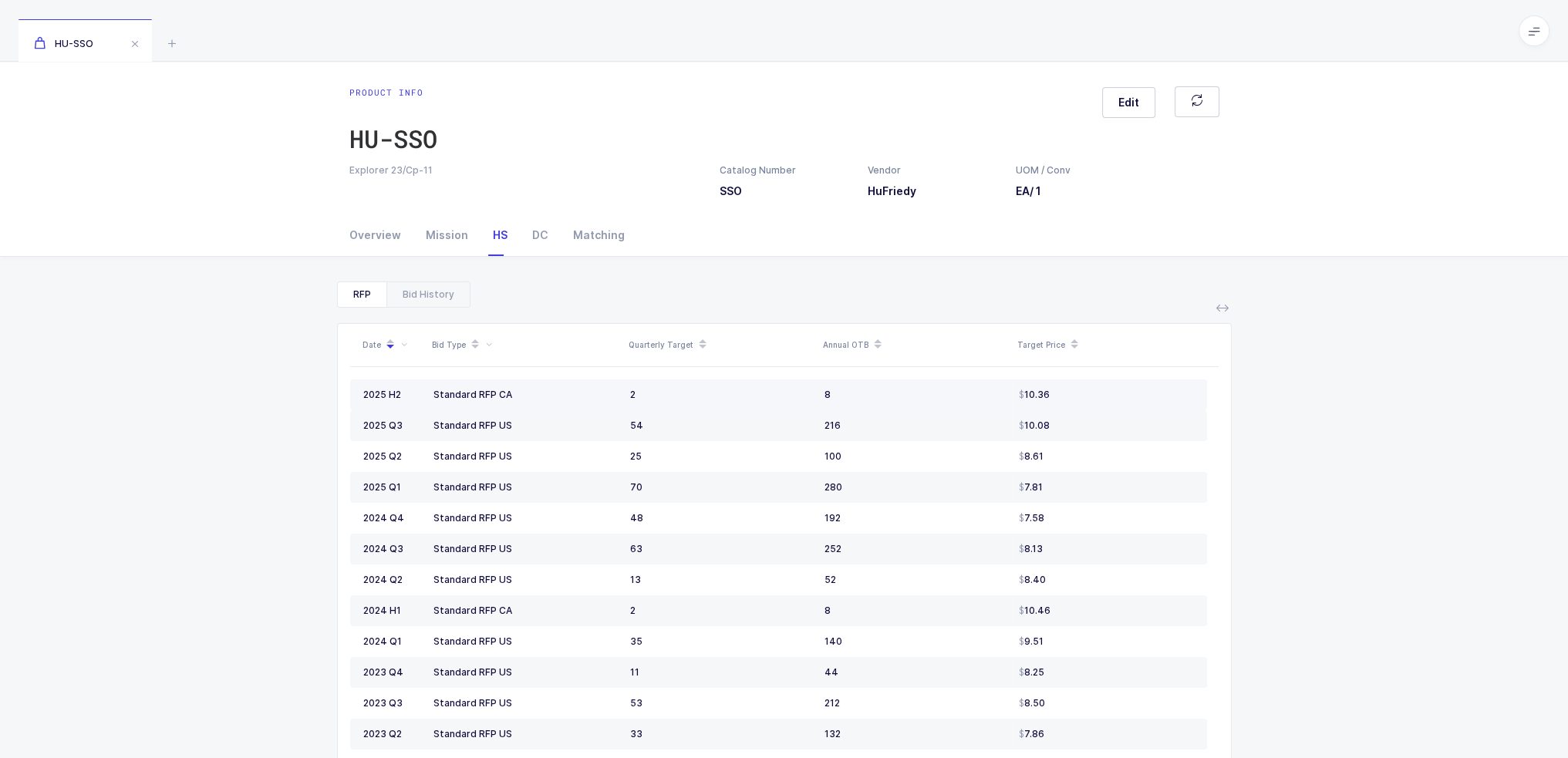
drag, startPoint x: 1099, startPoint y: 396, endPoint x: 379, endPoint y: 385, distance: 720.1
click at [386, 388] on tr "2025 H2 Standard RFP CA 2 8 10.36" at bounding box center [778, 395] width 857 height 31
